Goal: Find specific page/section: Find specific page/section

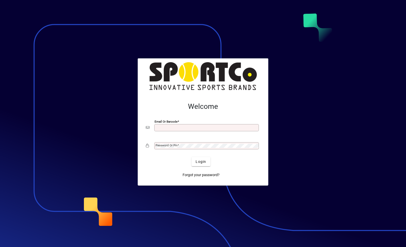
scroll to position [66, 0]
click at [202, 159] on span "Login" at bounding box center [201, 161] width 10 height 5
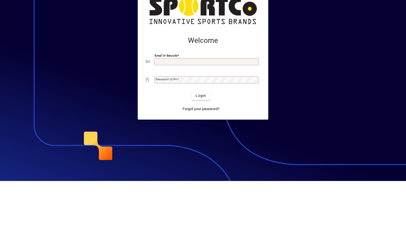
type input "**********"
click at [201, 157] on button "Login" at bounding box center [200, 161] width 19 height 9
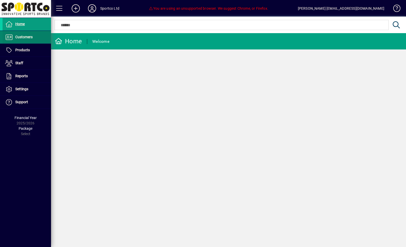
click at [24, 35] on span "Customers" at bounding box center [23, 37] width 17 height 4
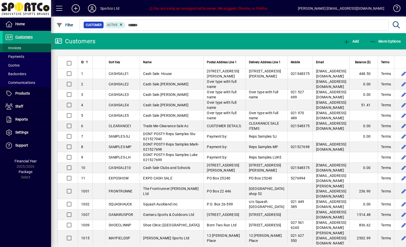
click at [12, 48] on span "Invoices" at bounding box center [13, 48] width 16 height 4
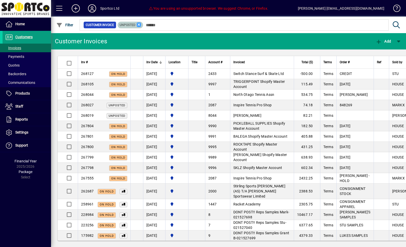
click at [141, 25] on icon at bounding box center [139, 24] width 5 height 5
